Goal: Information Seeking & Learning: Learn about a topic

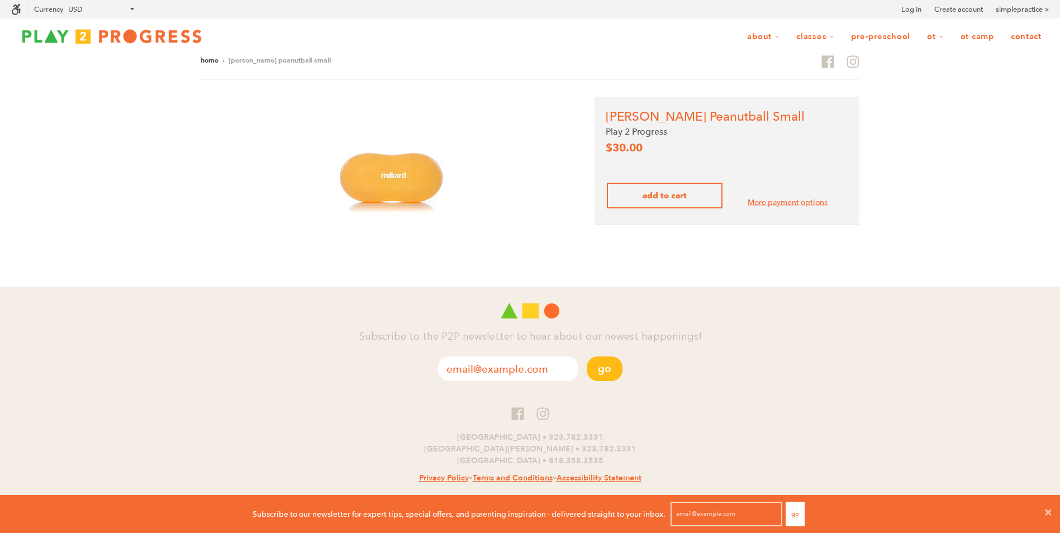
scroll to position [1, 9]
click at [371, 176] on img at bounding box center [389, 180] width 126 height 126
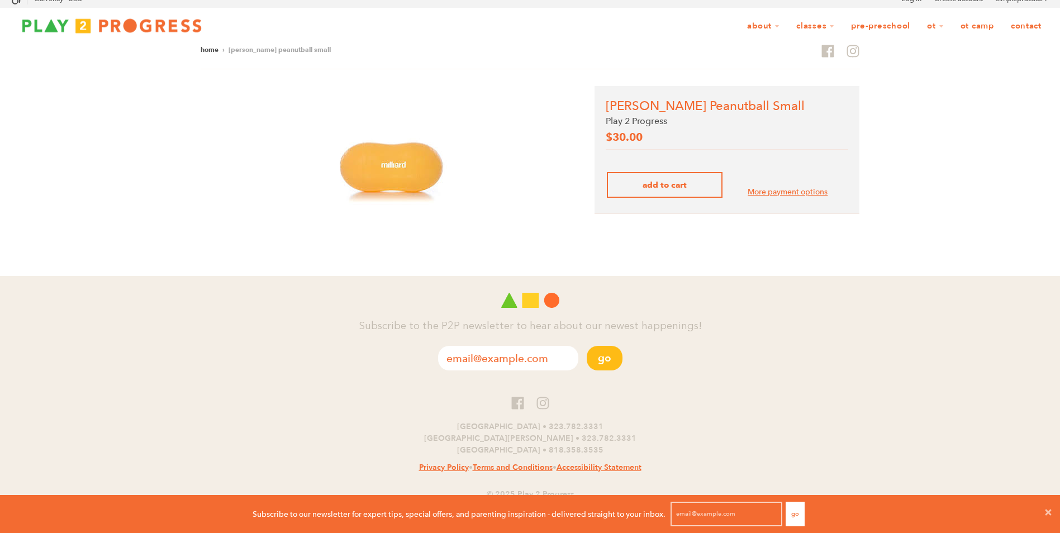
scroll to position [0, 0]
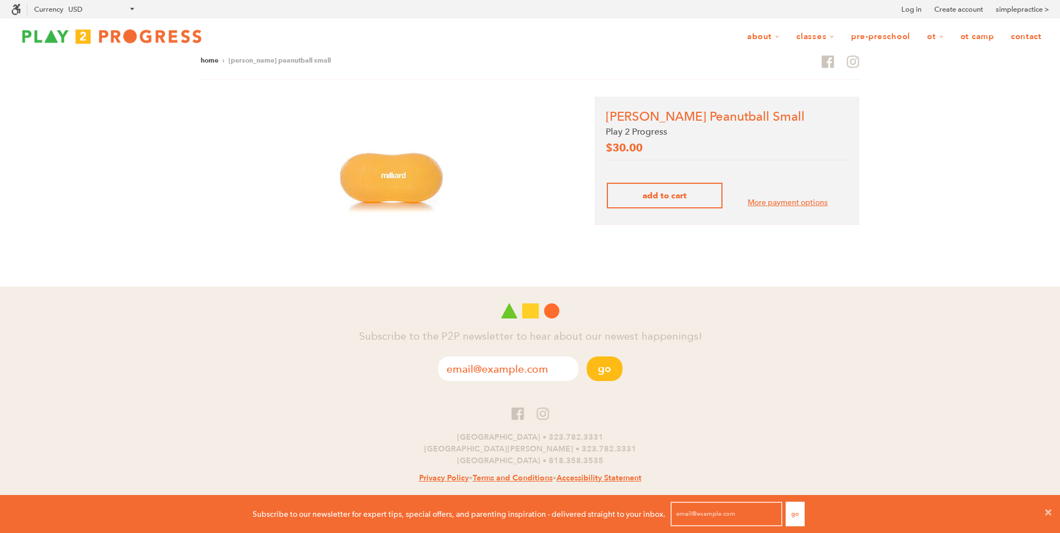
click at [405, 155] on img at bounding box center [389, 180] width 126 height 126
click at [666, 131] on link "Play 2 Progress" at bounding box center [636, 131] width 61 height 11
click at [640, 132] on link "Play 2 Progress" at bounding box center [636, 131] width 61 height 11
click at [893, 38] on link "Pre-Preschool" at bounding box center [881, 36] width 74 height 21
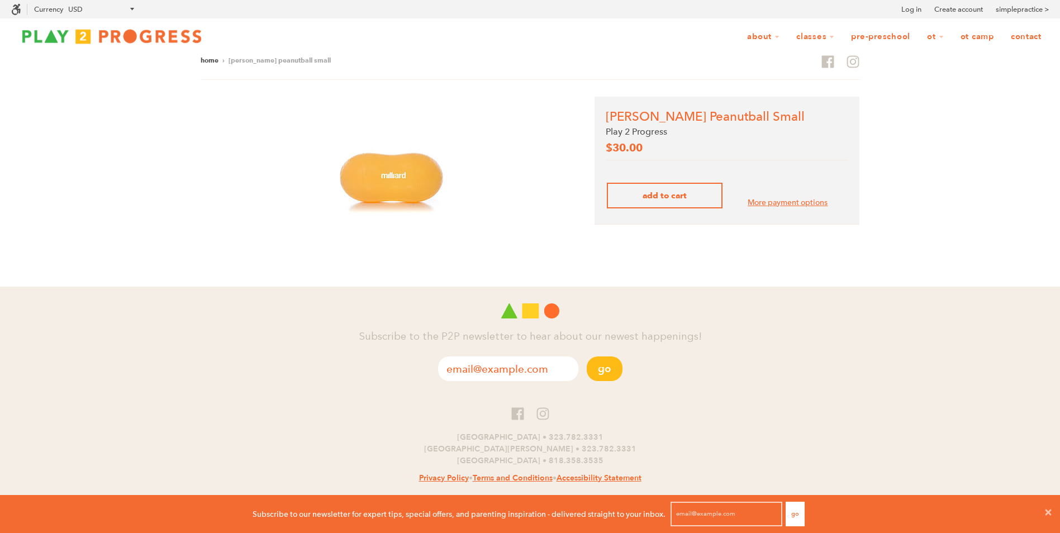
click at [764, 4] on div "Search Close menu Menu Search Currency AED AFN ALL AMD ANG AUD AWG AZN [GEOGRAP…" at bounding box center [530, 9] width 1060 height 18
drag, startPoint x: 766, startPoint y: 1, endPoint x: 357, endPoint y: 30, distance: 409.7
click at [357, 30] on ul "About Our Story Our Team Locations Shop Blog Illness and Injury Policies Intern…" at bounding box center [630, 36] width 837 height 21
